Goal: Task Accomplishment & Management: Manage account settings

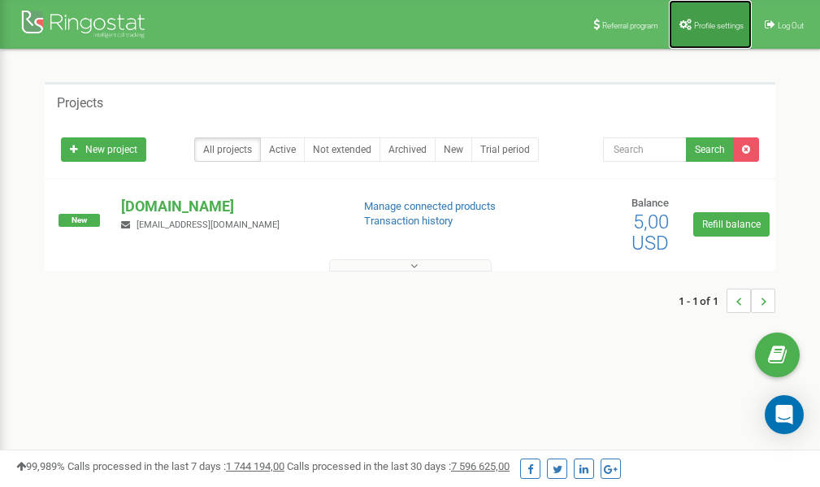
click at [728, 27] on span "Profile settings" at bounding box center [719, 25] width 50 height 9
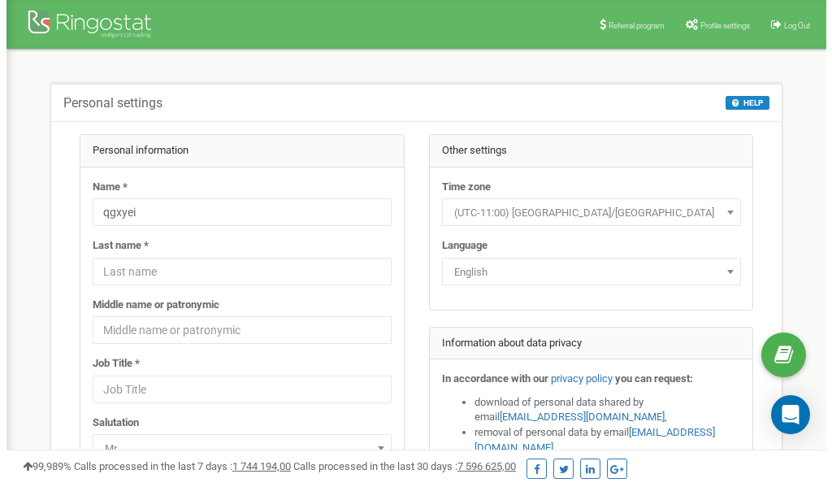
scroll to position [81, 0]
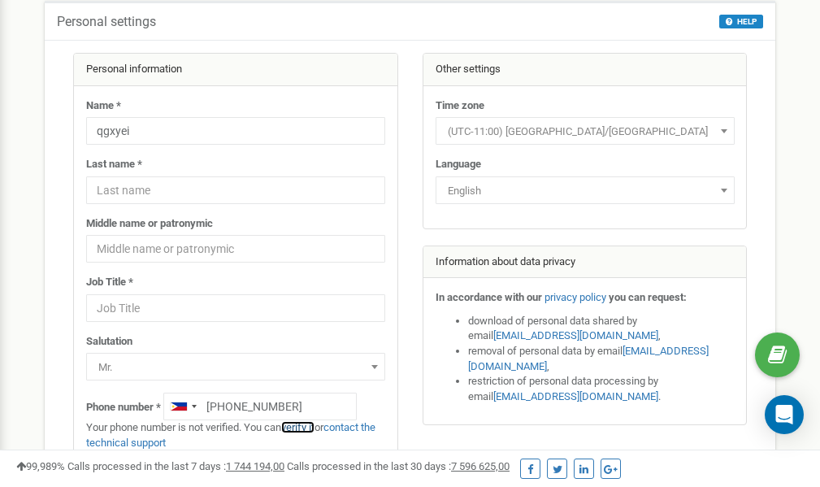
click at [307, 427] on link "verify it" at bounding box center [297, 427] width 33 height 12
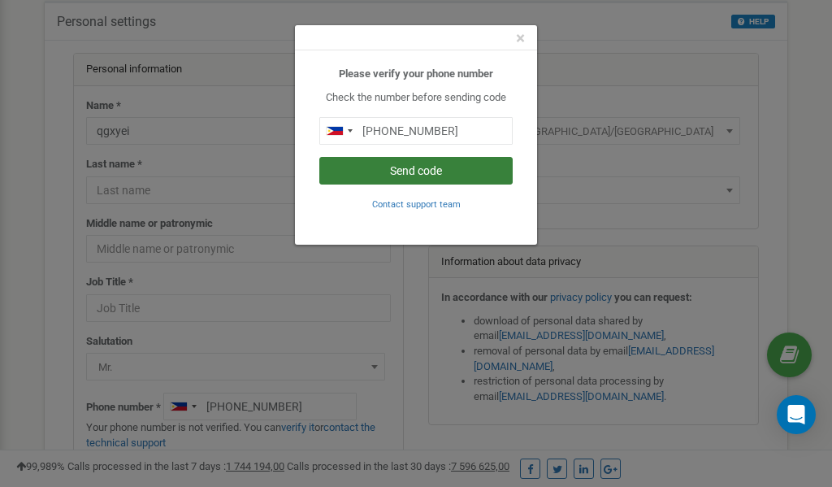
click at [435, 173] on button "Send code" at bounding box center [415, 171] width 193 height 28
